Goal: Check status: Check status

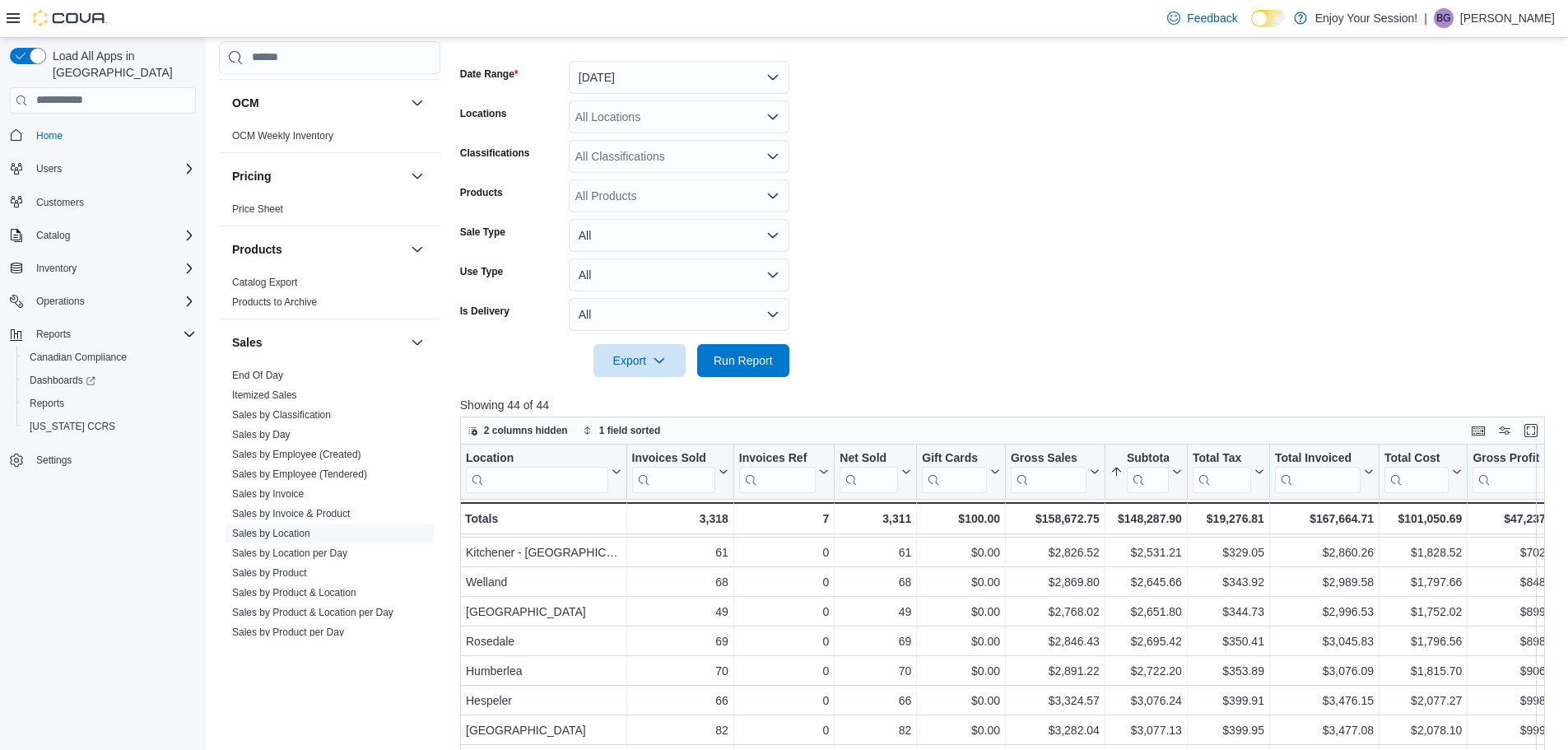
scroll to position [182, 0]
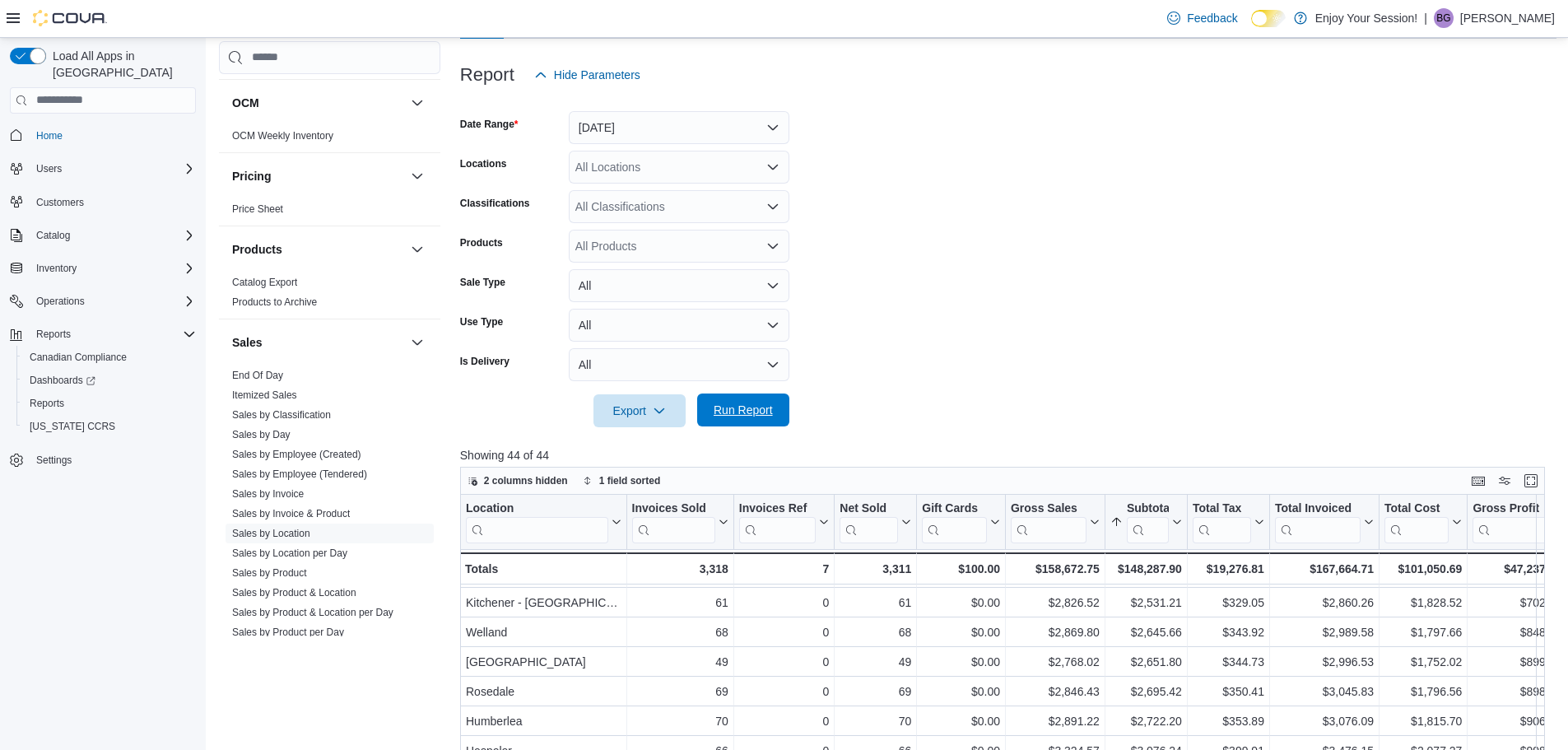
click at [726, 407] on span "Run Report" at bounding box center [743, 410] width 59 height 17
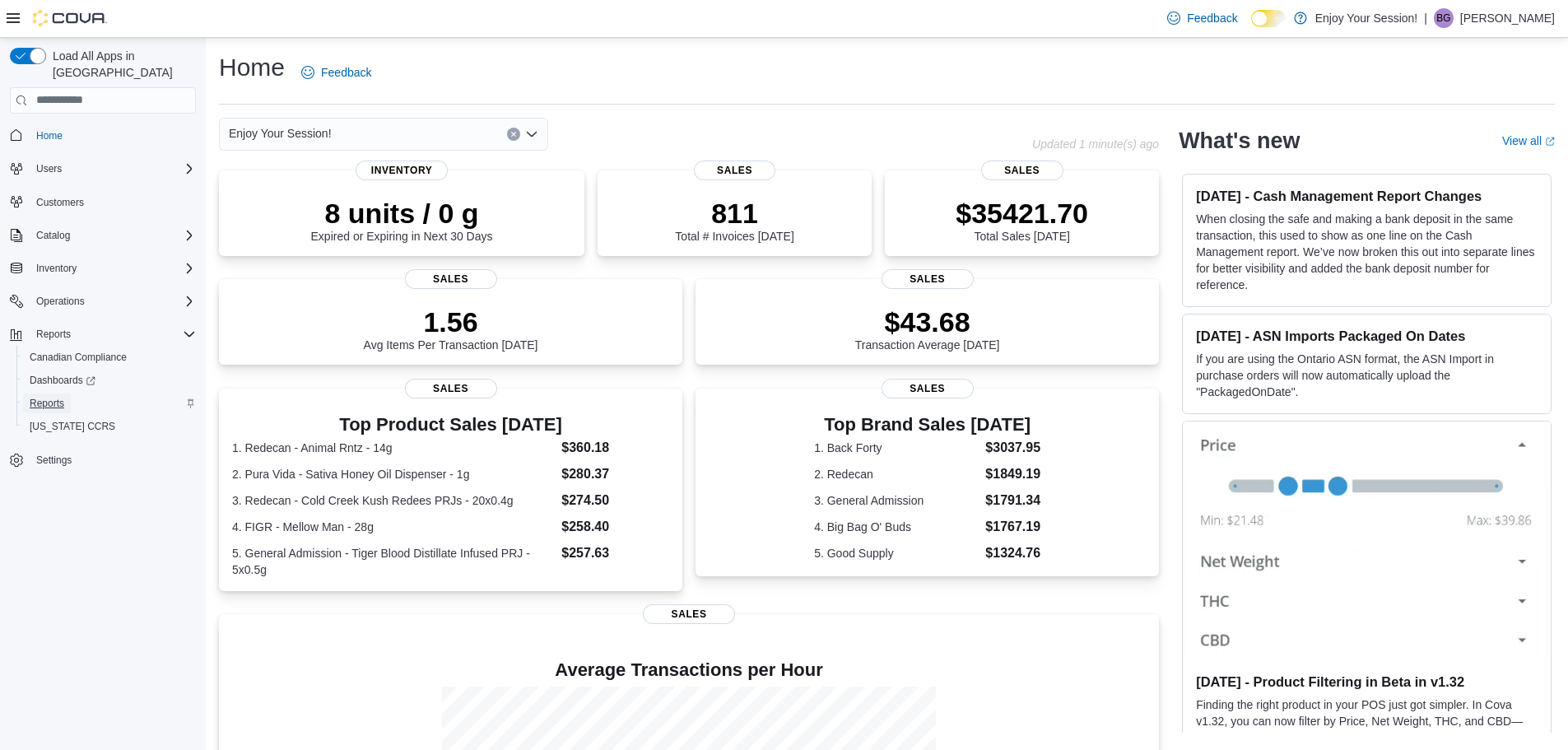
click at [45, 397] on span "Reports" at bounding box center [47, 403] width 34 height 13
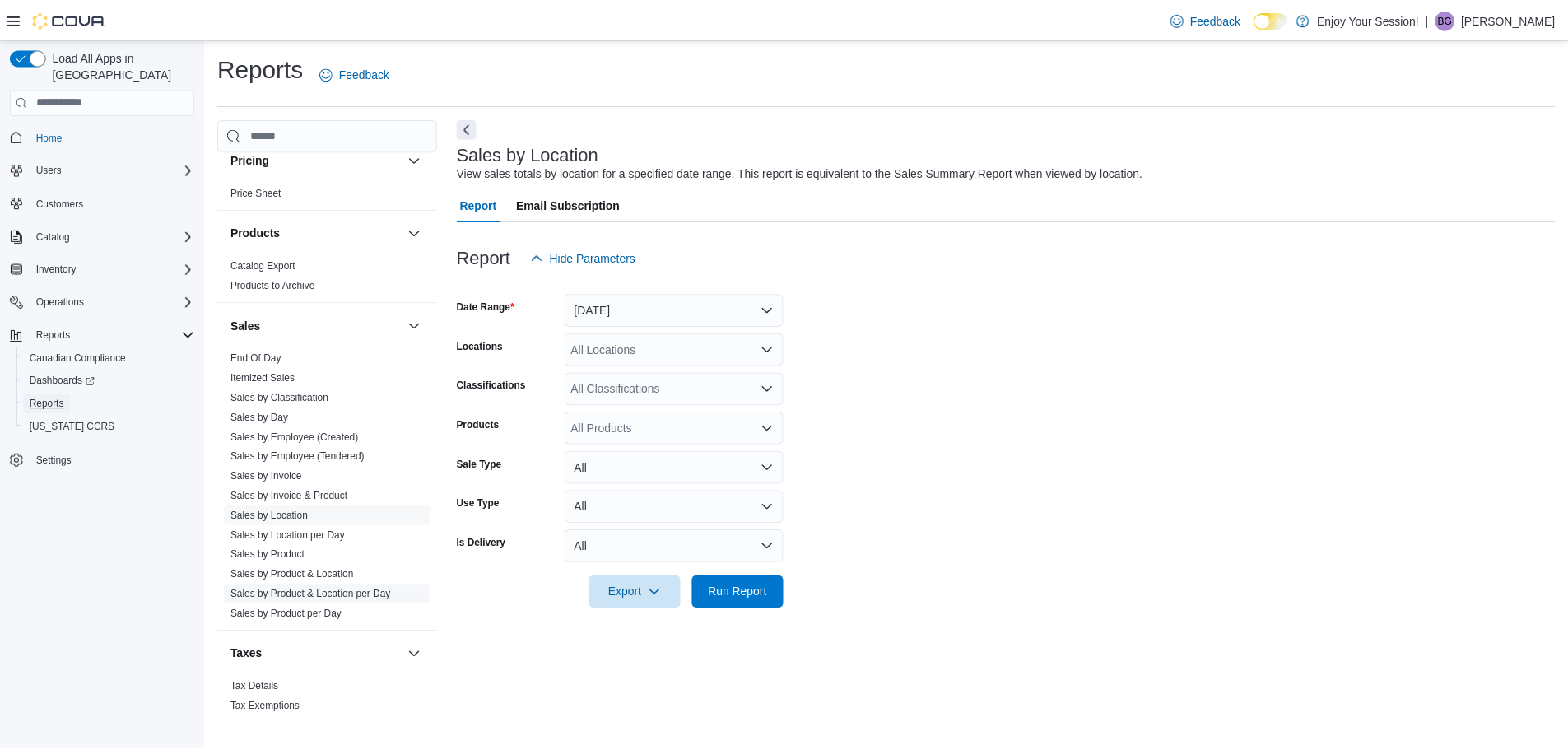
scroll to position [946, 0]
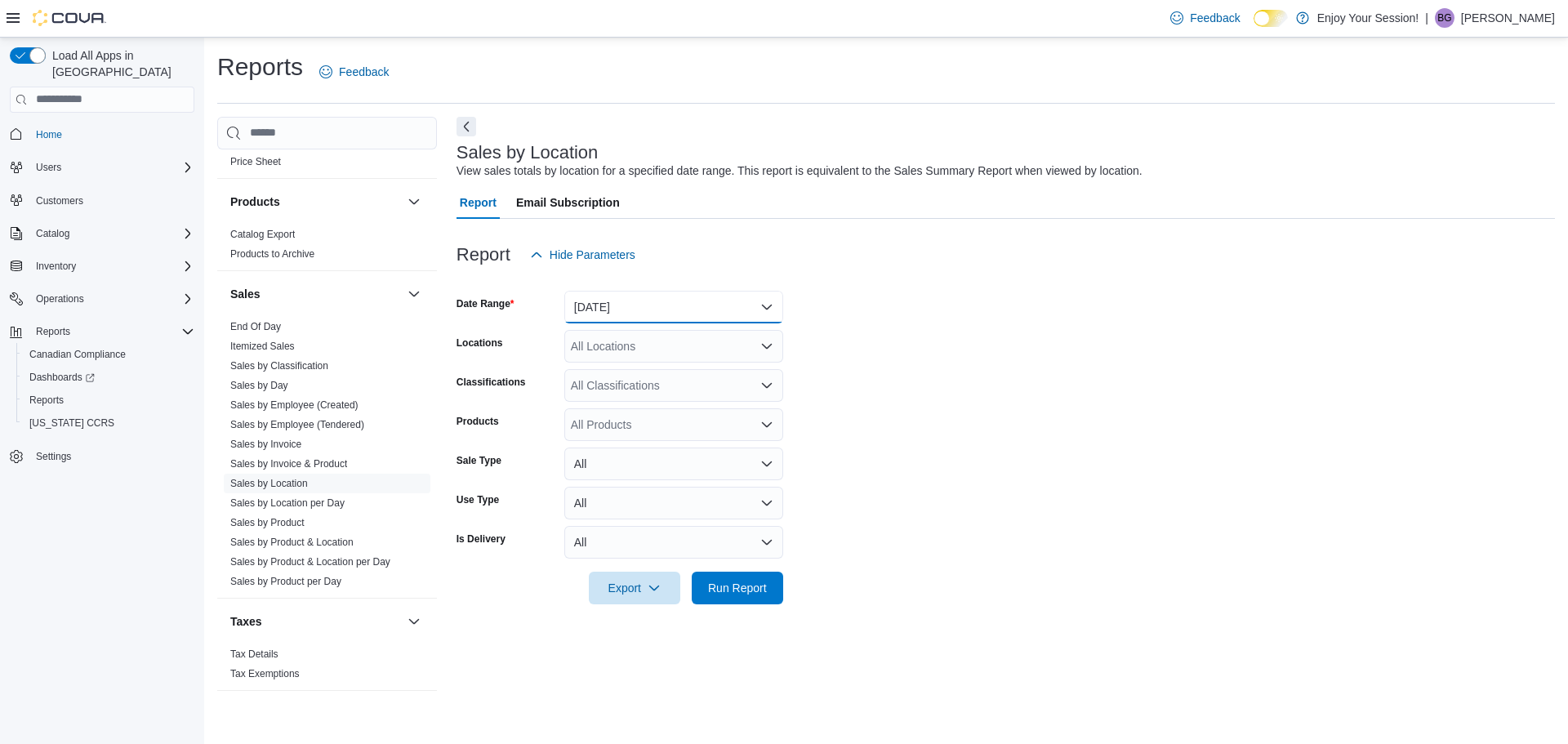
click at [670, 302] on button "[DATE]" at bounding box center [674, 307] width 219 height 32
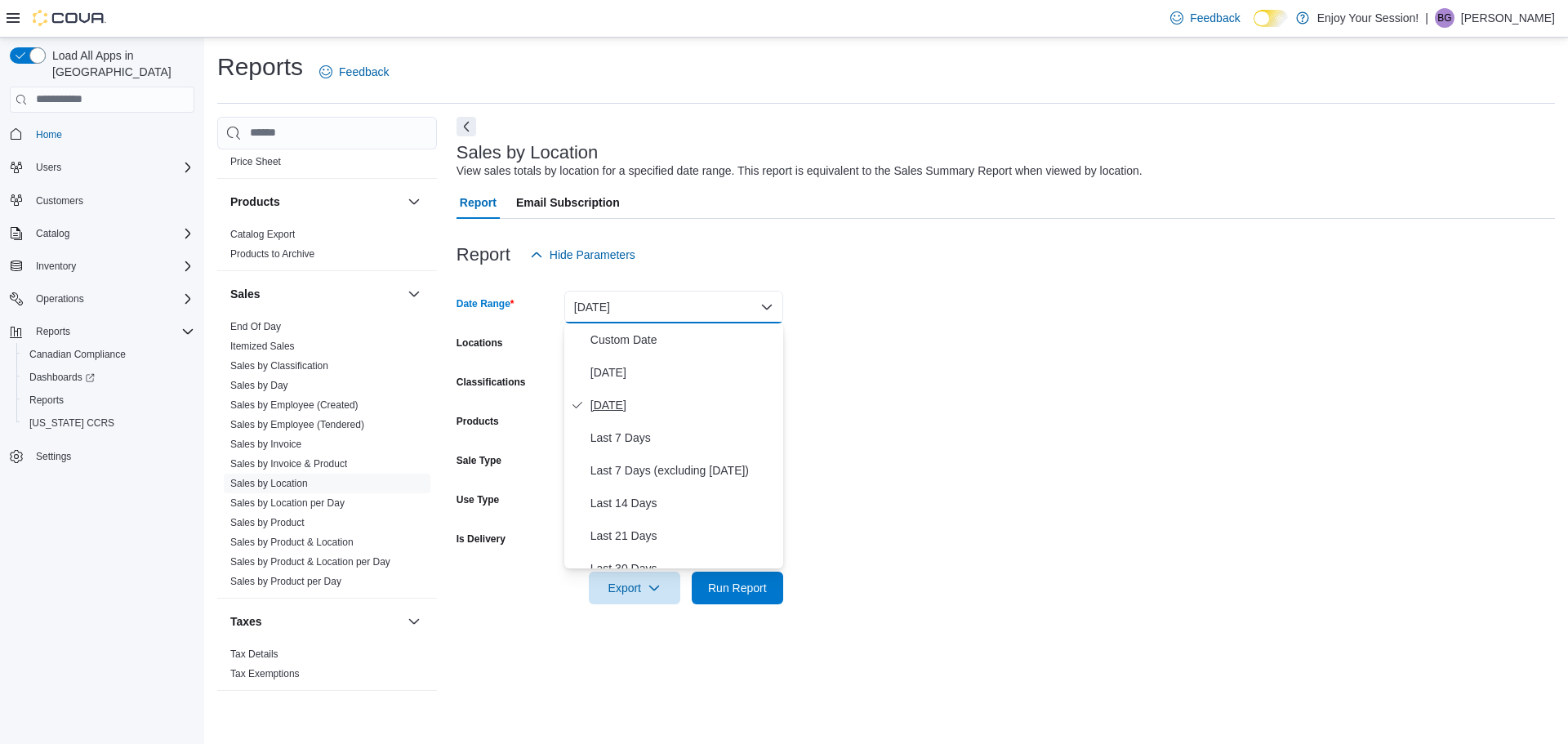
click at [611, 406] on span "[DATE]" at bounding box center [683, 405] width 187 height 19
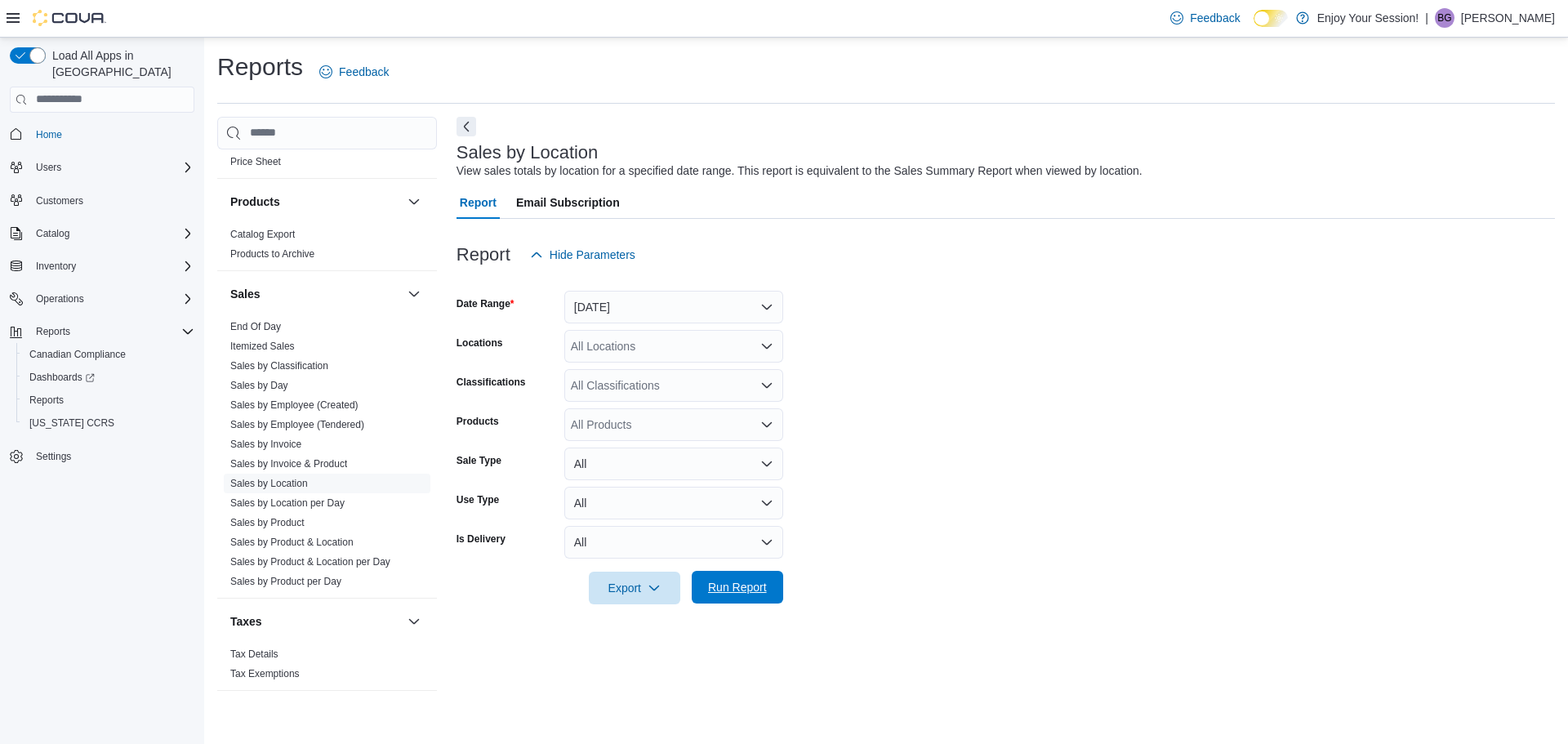
click at [752, 586] on span "Run Report" at bounding box center [737, 587] width 59 height 17
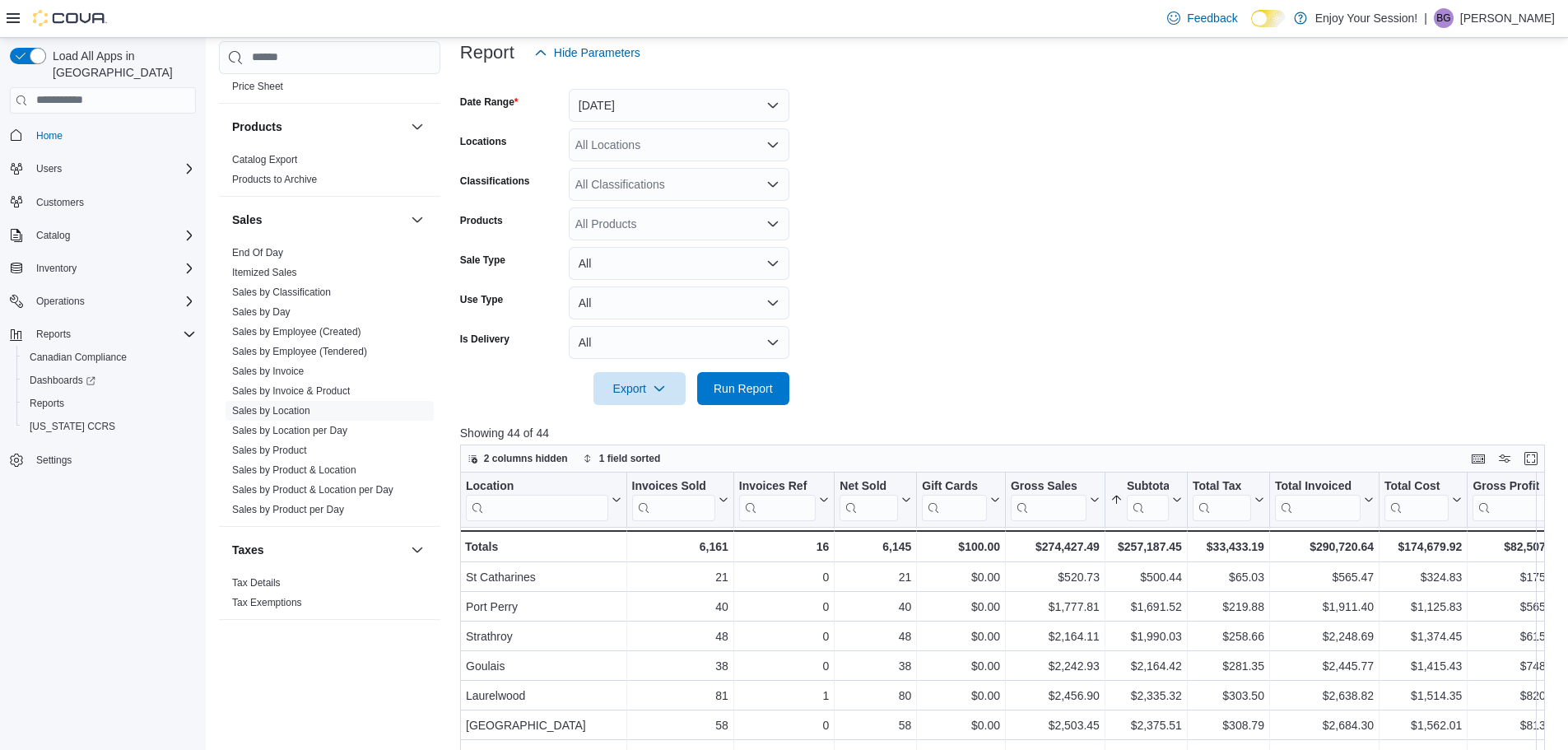
scroll to position [100, 0]
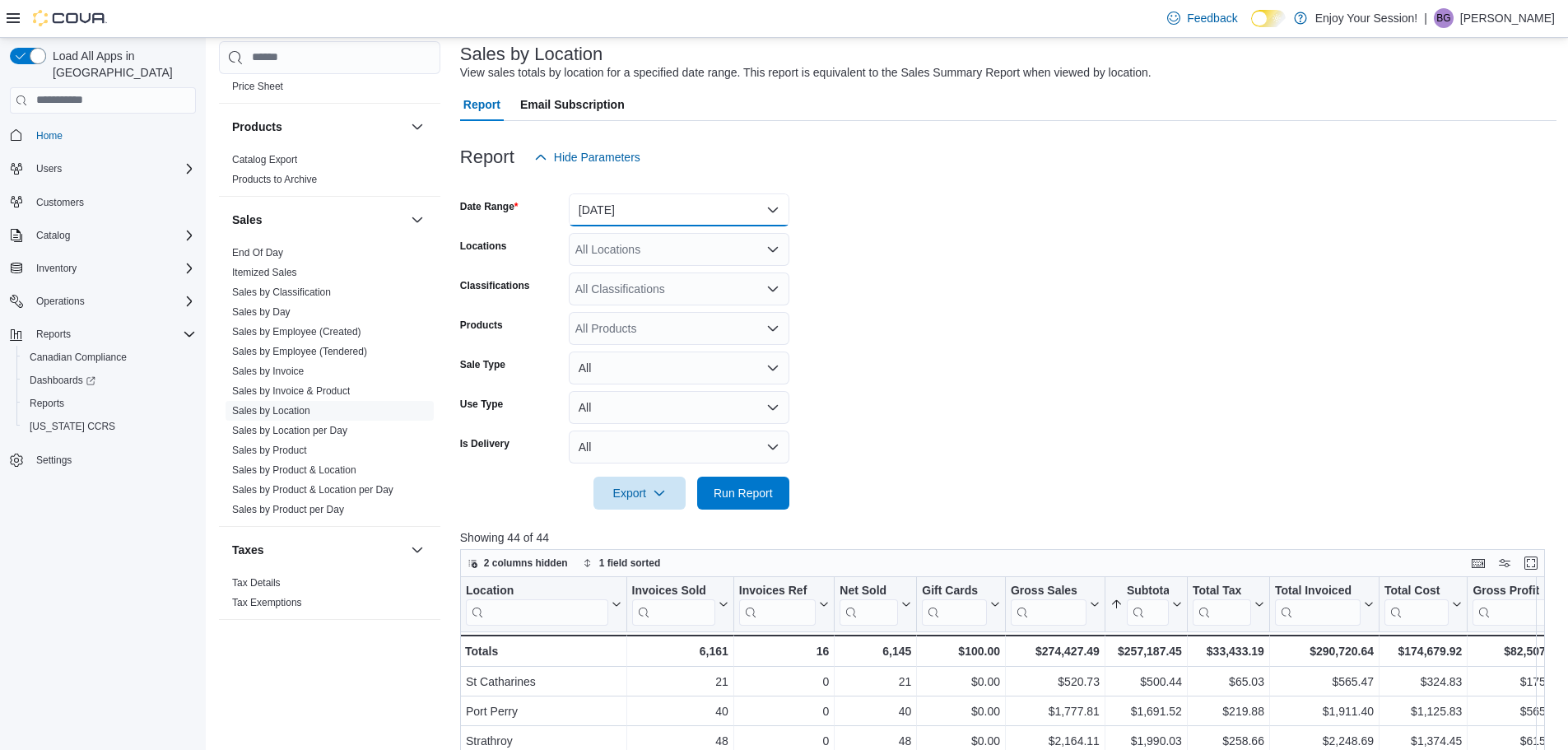
click at [664, 203] on button "[DATE]" at bounding box center [679, 209] width 221 height 33
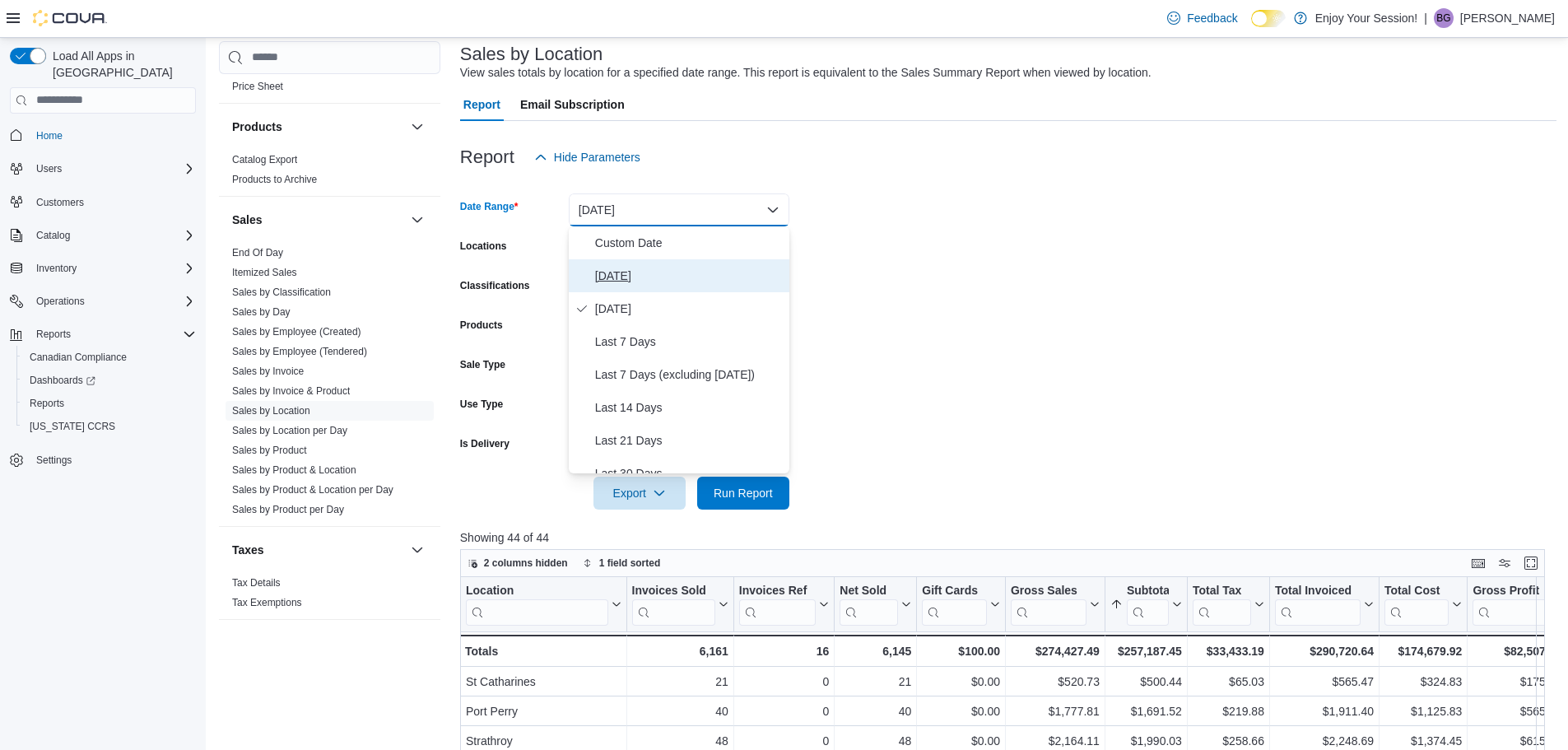
click at [622, 277] on span "[DATE]" at bounding box center [689, 276] width 188 height 19
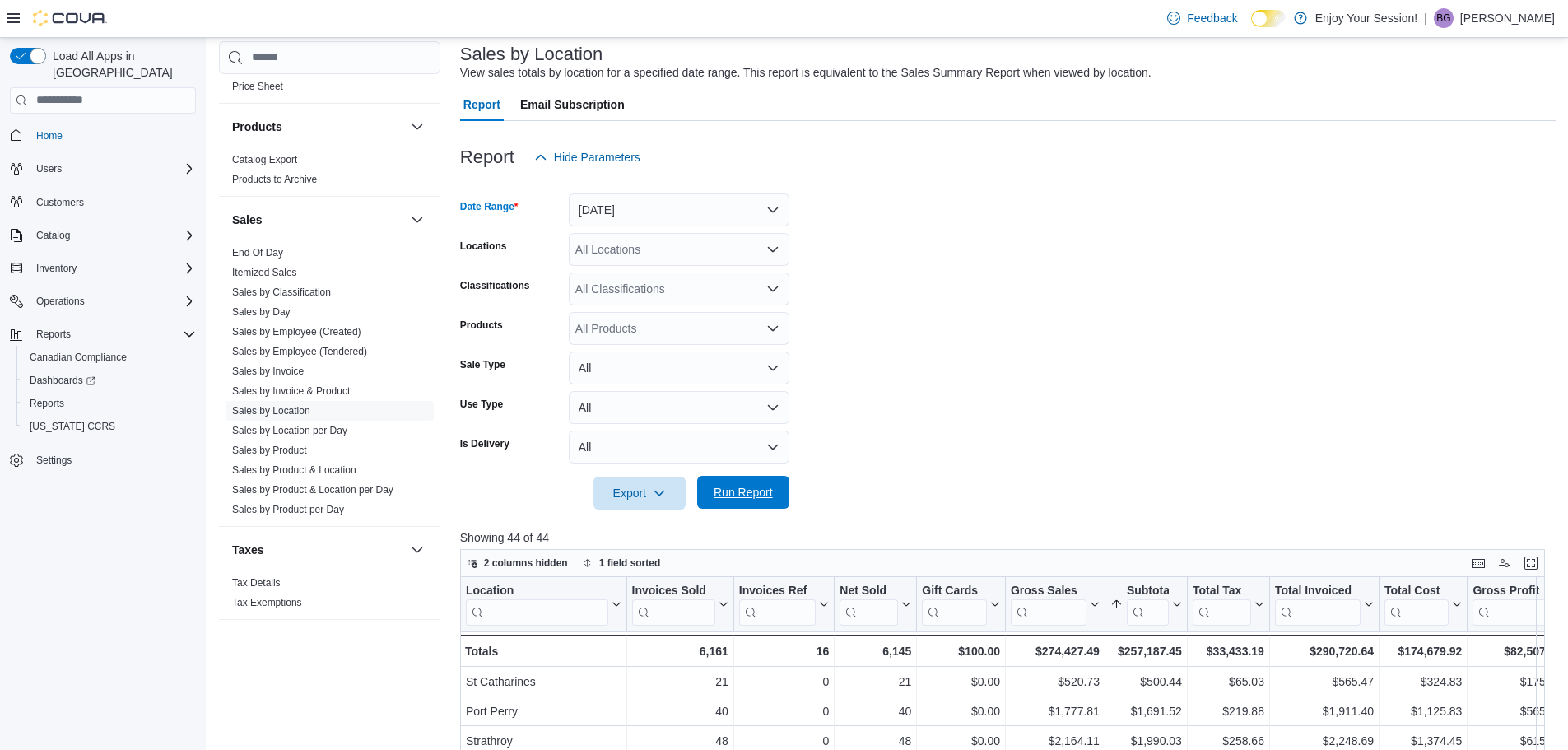
click at [726, 494] on span "Run Report" at bounding box center [743, 492] width 59 height 17
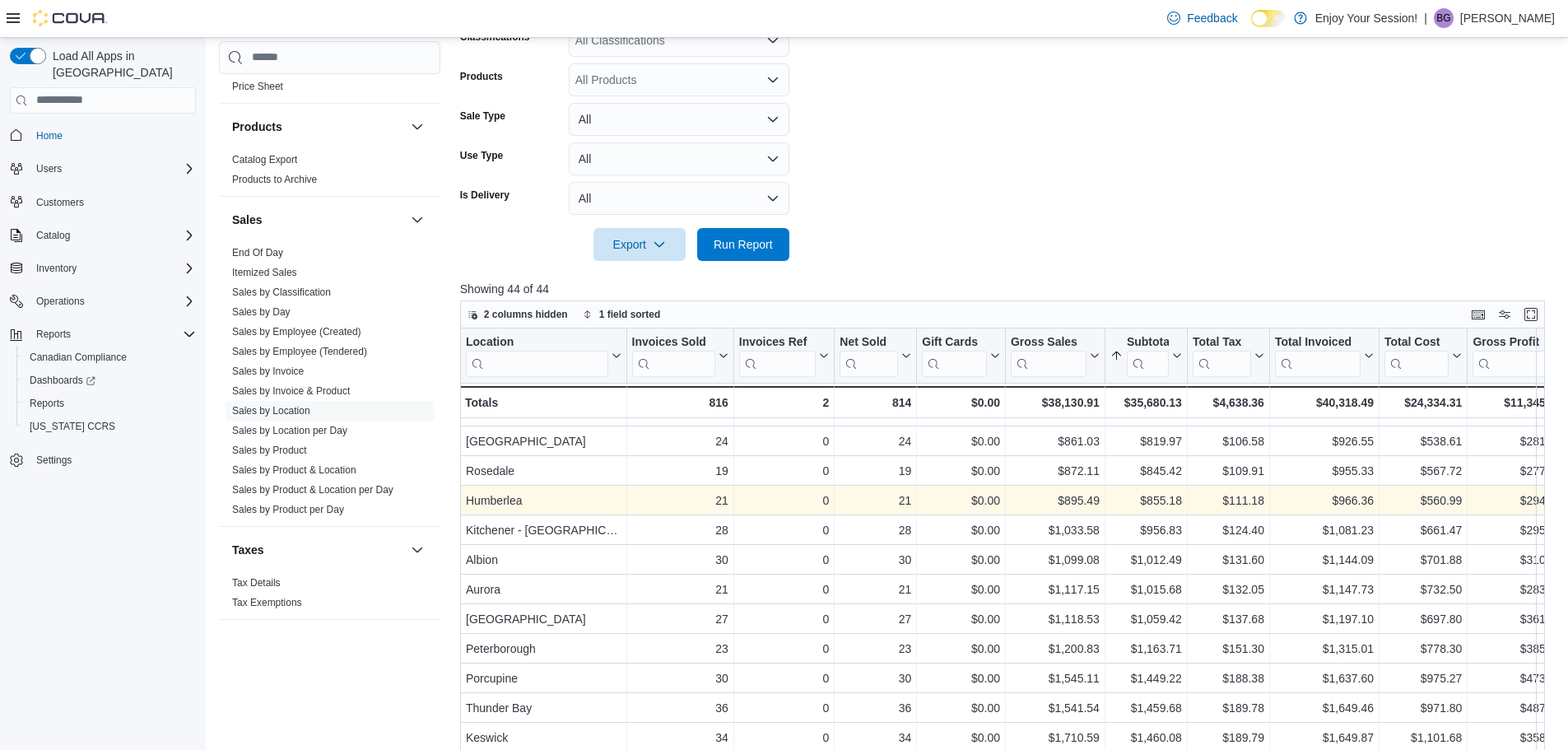
scroll to position [511, 0]
